Goal: Task Accomplishment & Management: Manage account settings

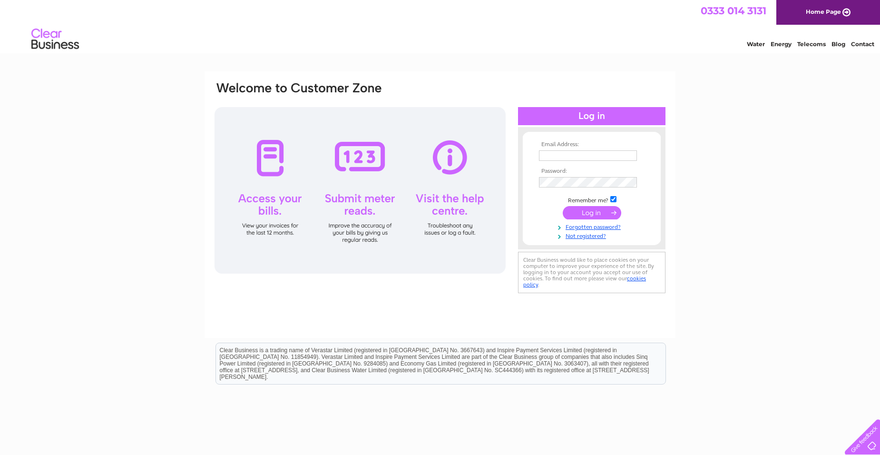
click at [558, 154] on input "text" at bounding box center [588, 155] width 98 height 10
type input "susan@jumbojim.co.uk"
click at [596, 208] on input "submit" at bounding box center [592, 212] width 59 height 13
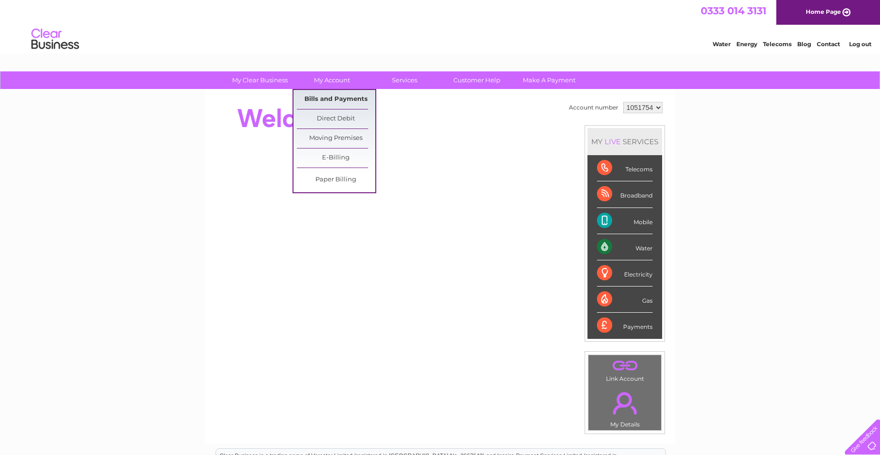
click at [345, 95] on link "Bills and Payments" at bounding box center [336, 99] width 78 height 19
click at [346, 96] on link "Bills and Payments" at bounding box center [336, 99] width 78 height 19
click at [347, 95] on link "Bills and Payments" at bounding box center [336, 99] width 78 height 19
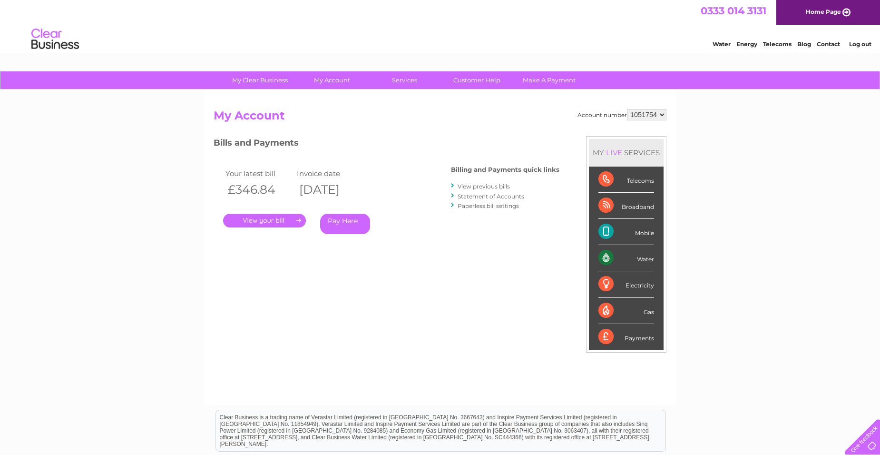
click at [279, 218] on link "." at bounding box center [264, 221] width 83 height 14
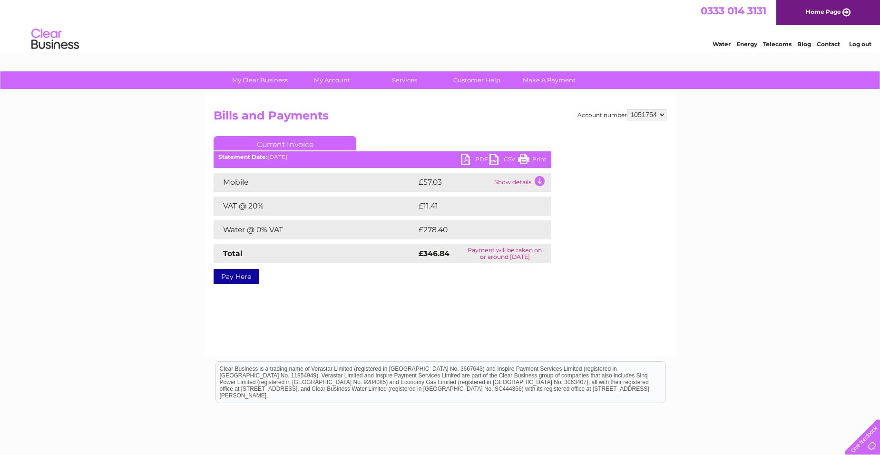
click at [465, 162] on link "PDF" at bounding box center [475, 161] width 29 height 14
